Goal: Task Accomplishment & Management: Use online tool/utility

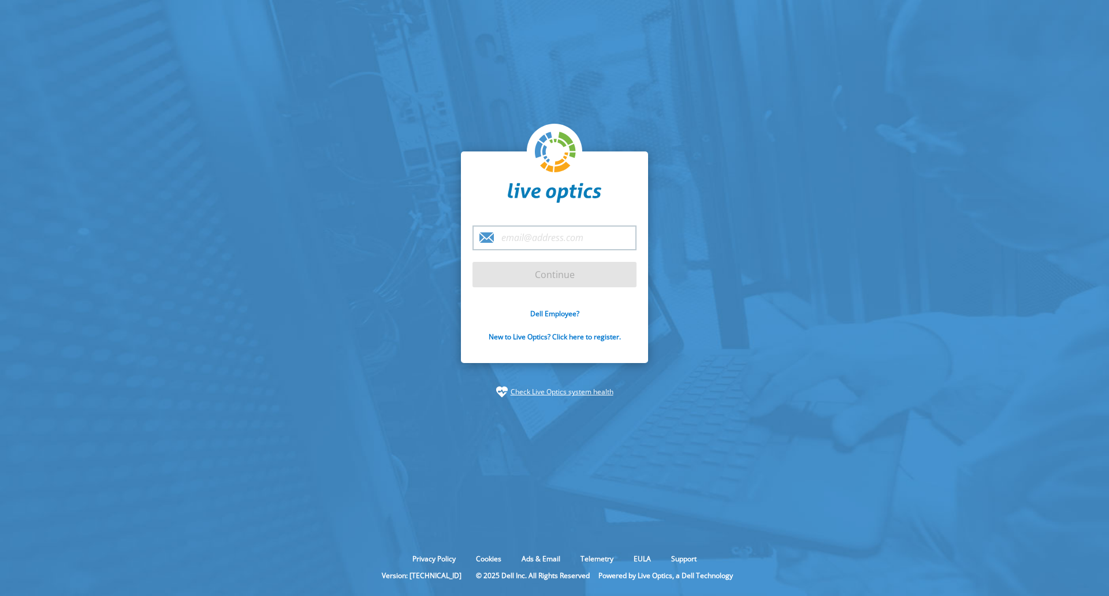
click at [522, 238] on input "email" at bounding box center [554, 237] width 164 height 25
type input "[PERSON_NAME][EMAIL_ADDRESS][PERSON_NAME][DOMAIN_NAME]"
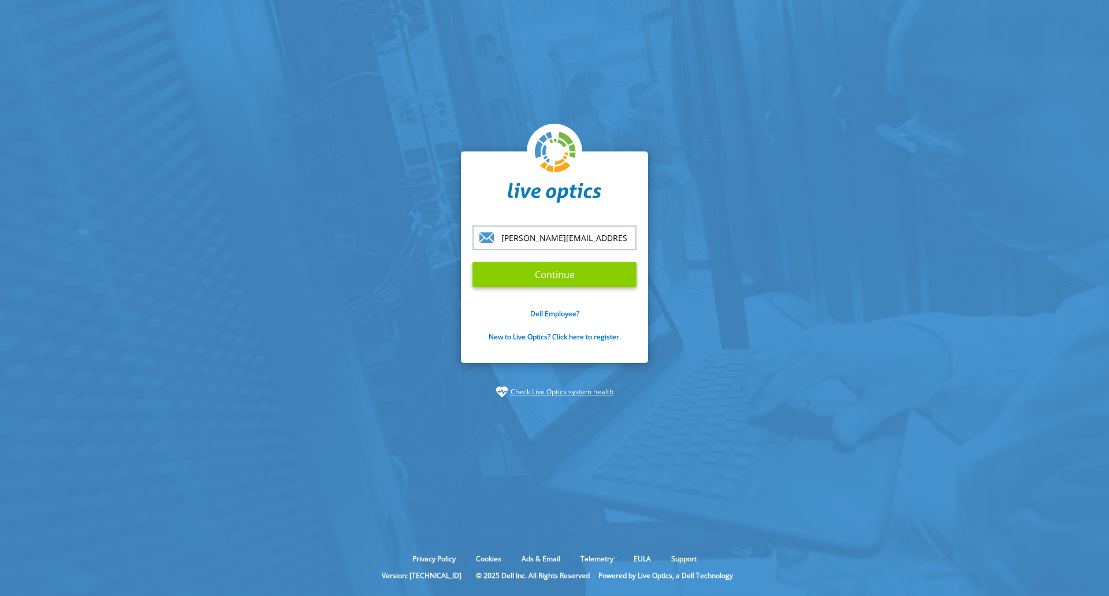
click at [517, 283] on input "Continue" at bounding box center [554, 274] width 164 height 25
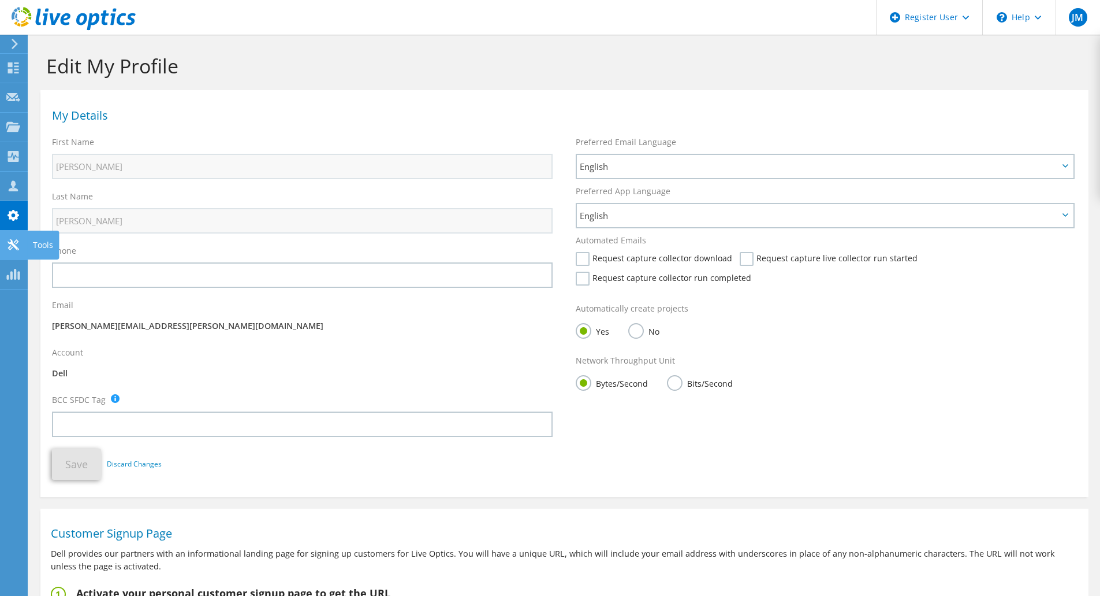
click at [16, 245] on icon at bounding box center [13, 244] width 14 height 11
